Goal: Task Accomplishment & Management: Manage account settings

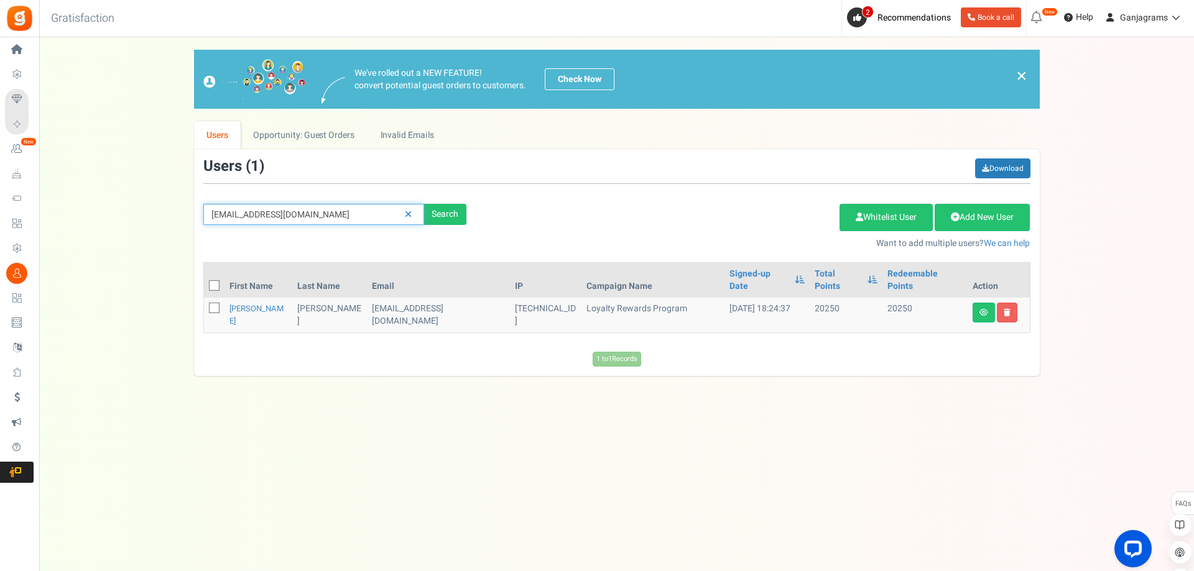
click at [275, 216] on input "[EMAIL_ADDRESS][DOMAIN_NAME]" at bounding box center [313, 214] width 221 height 21
paste input "[PERSON_NAME][EMAIL_ADDRESS][DOMAIN_NAME]"
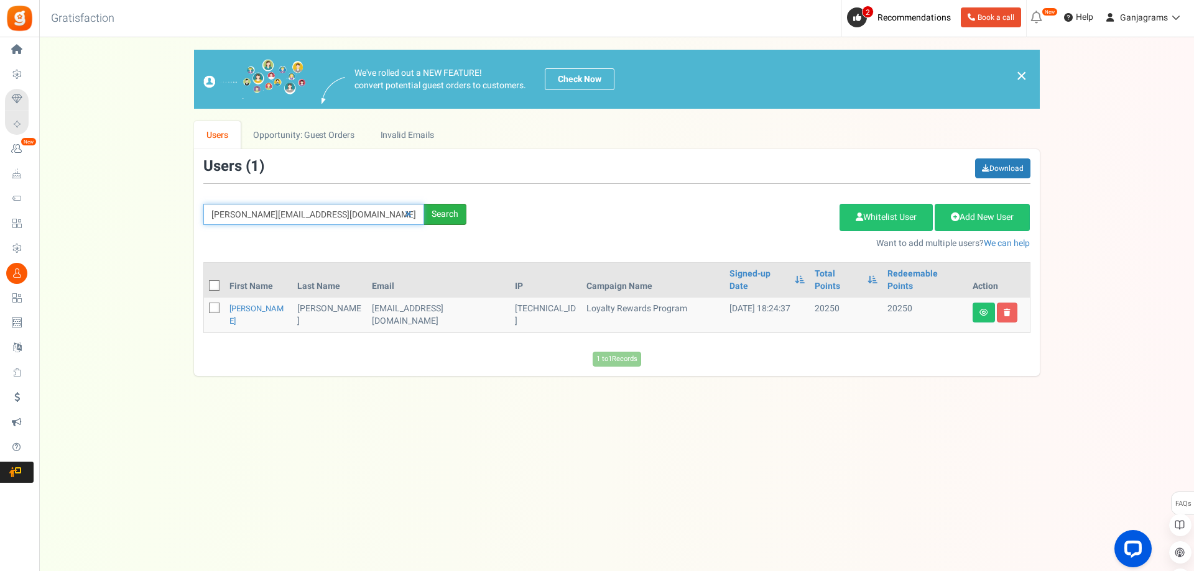
type input "[PERSON_NAME][EMAIL_ADDRESS][DOMAIN_NAME]"
click at [436, 212] on div "Search" at bounding box center [445, 214] width 42 height 21
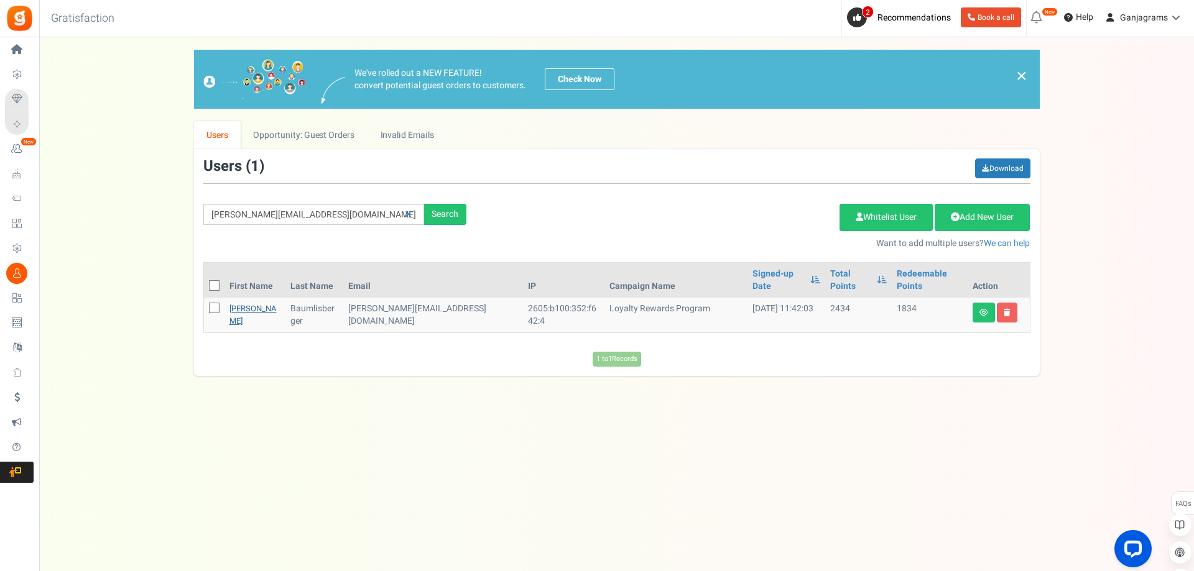
click at [244, 303] on link "[PERSON_NAME]" at bounding box center [252, 315] width 47 height 24
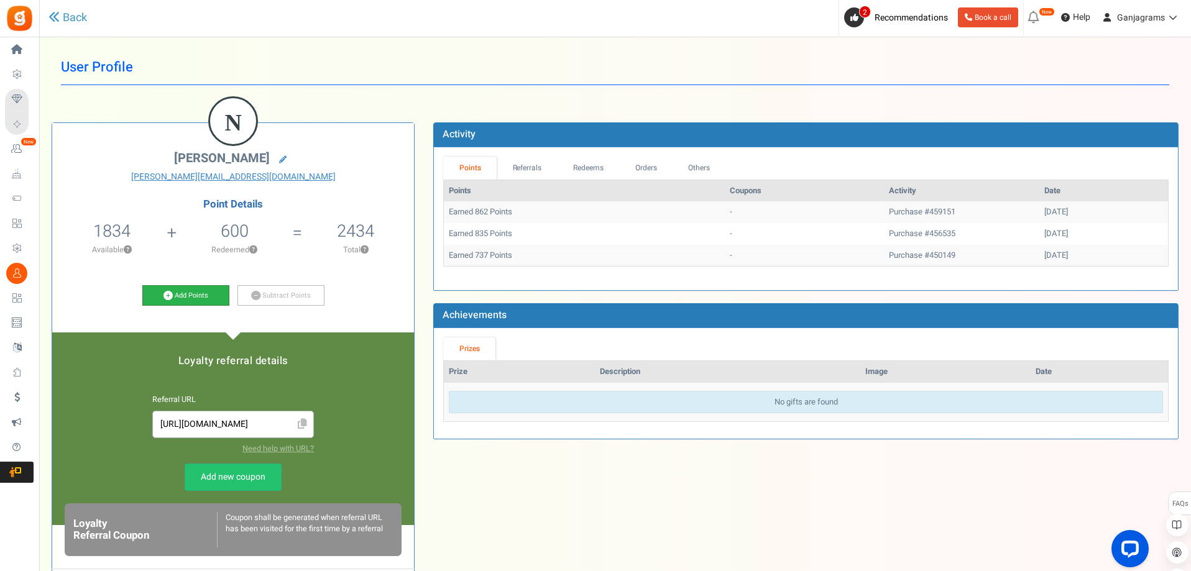
click at [172, 293] on link "Add Points" at bounding box center [185, 295] width 87 height 21
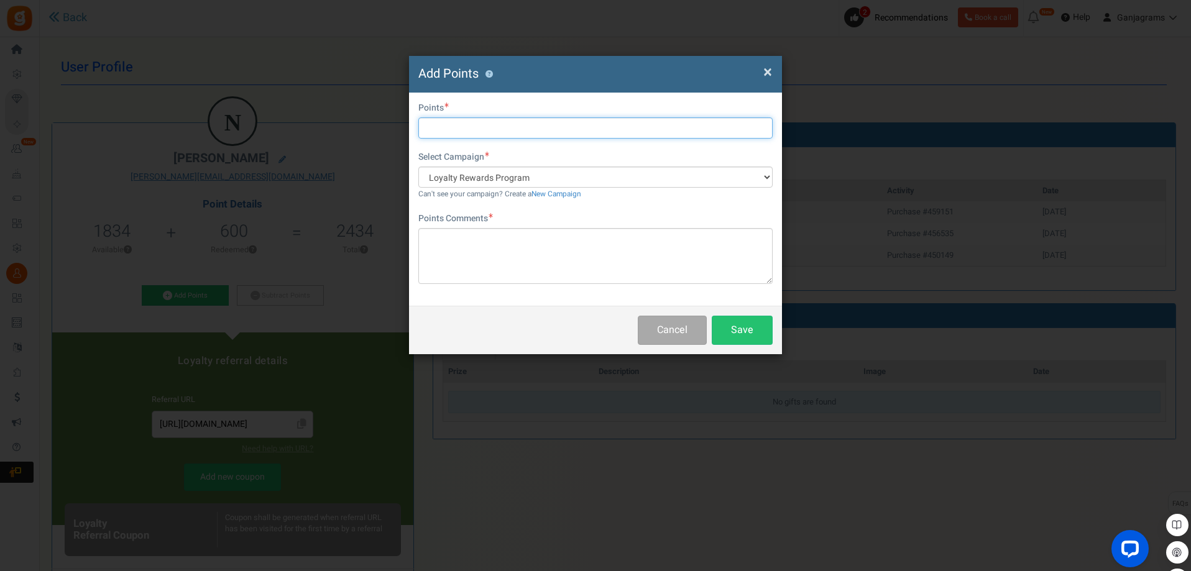
click at [454, 131] on input "text" at bounding box center [595, 127] width 354 height 21
click at [454, 131] on input "155" at bounding box center [595, 127] width 354 height 21
type input "23250"
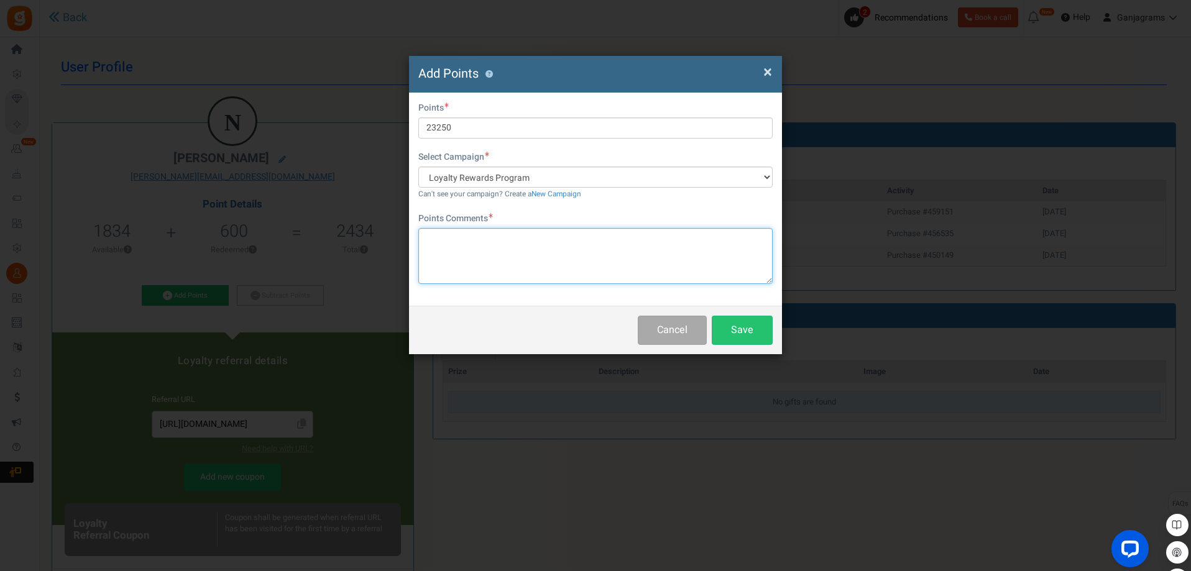
paste textarea "[PERSON_NAME][EMAIL_ADDRESS][DOMAIN_NAME]"
type textarea "[PERSON_NAME][EMAIL_ADDRESS][DOMAIN_NAME]"
type textarea "Refund on [MEDICAL_DATA] gummies and caps"
click at [758, 328] on button "Save" at bounding box center [742, 330] width 61 height 29
